Goal: Information Seeking & Learning: Learn about a topic

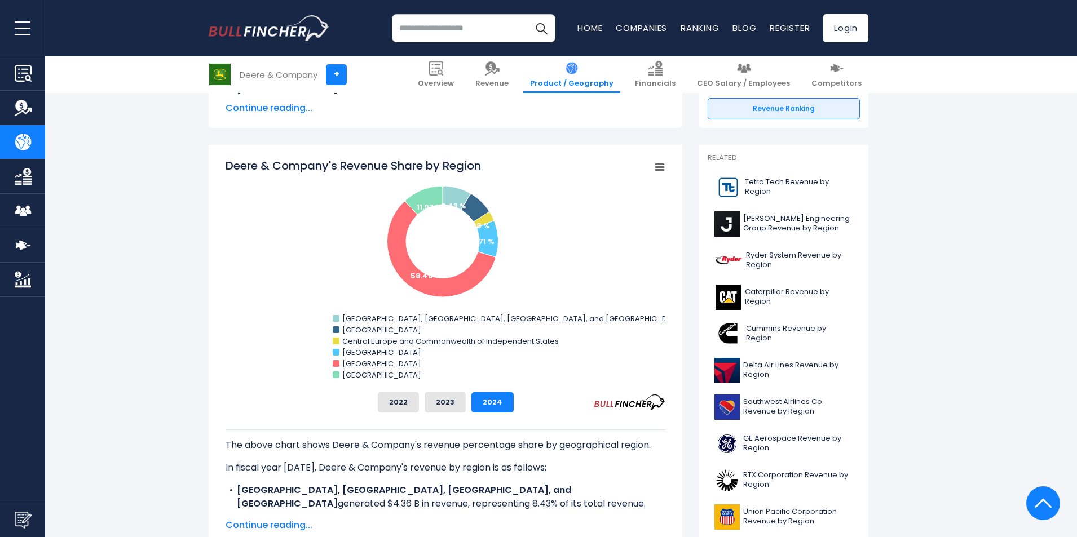
scroll to position [250, 0]
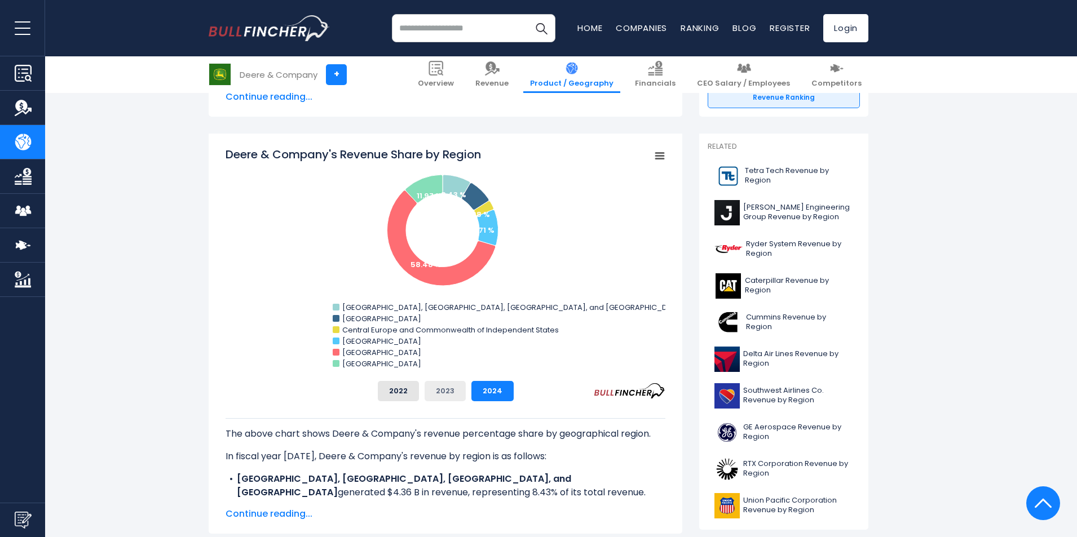
click at [444, 392] on button "2023" at bounding box center [445, 391] width 41 height 20
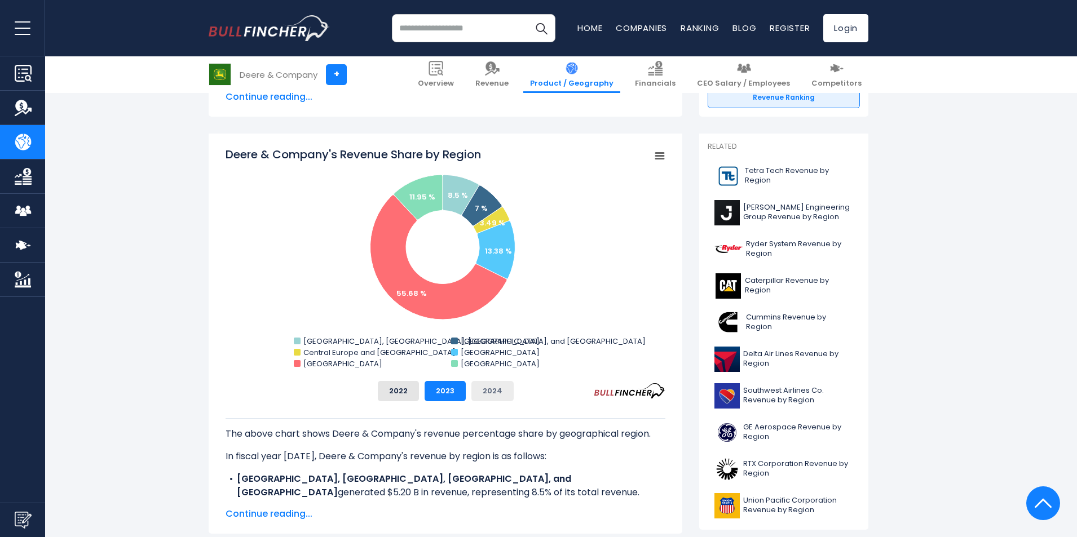
click at [480, 387] on button "2024" at bounding box center [492, 391] width 42 height 20
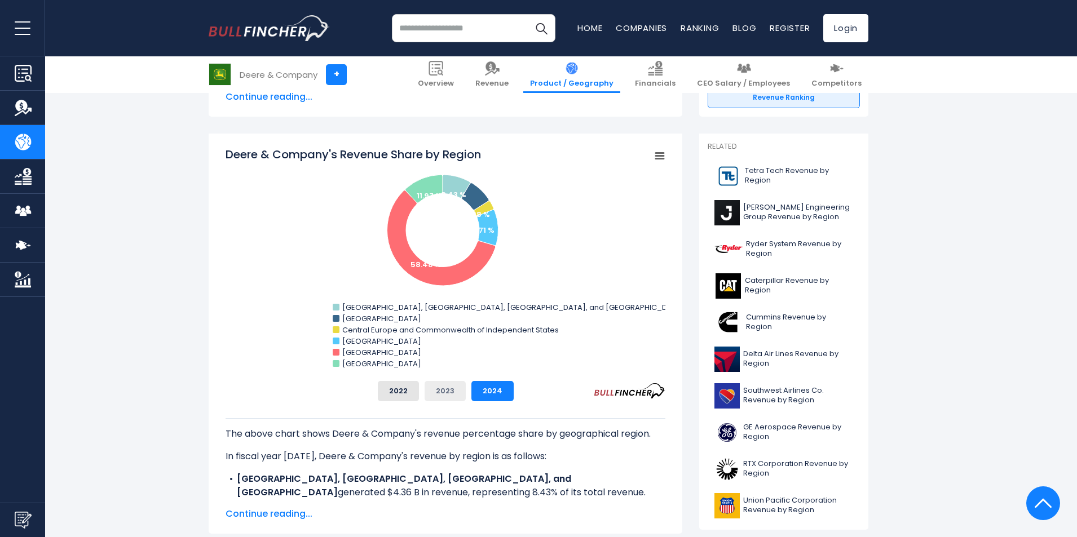
click at [443, 391] on button "2023" at bounding box center [445, 391] width 41 height 20
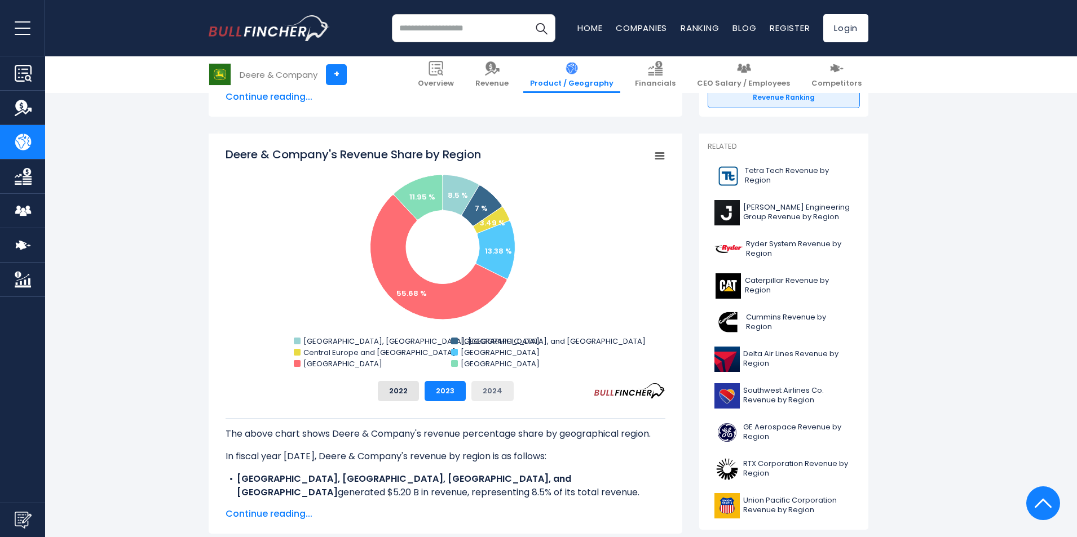
click at [500, 395] on button "2024" at bounding box center [492, 391] width 42 height 20
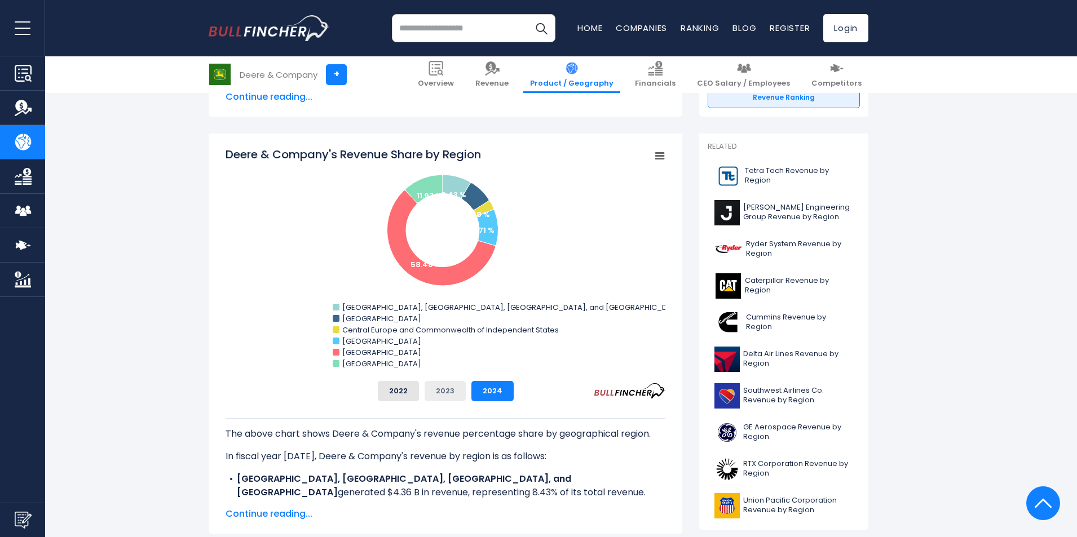
click at [442, 392] on button "2023" at bounding box center [445, 391] width 41 height 20
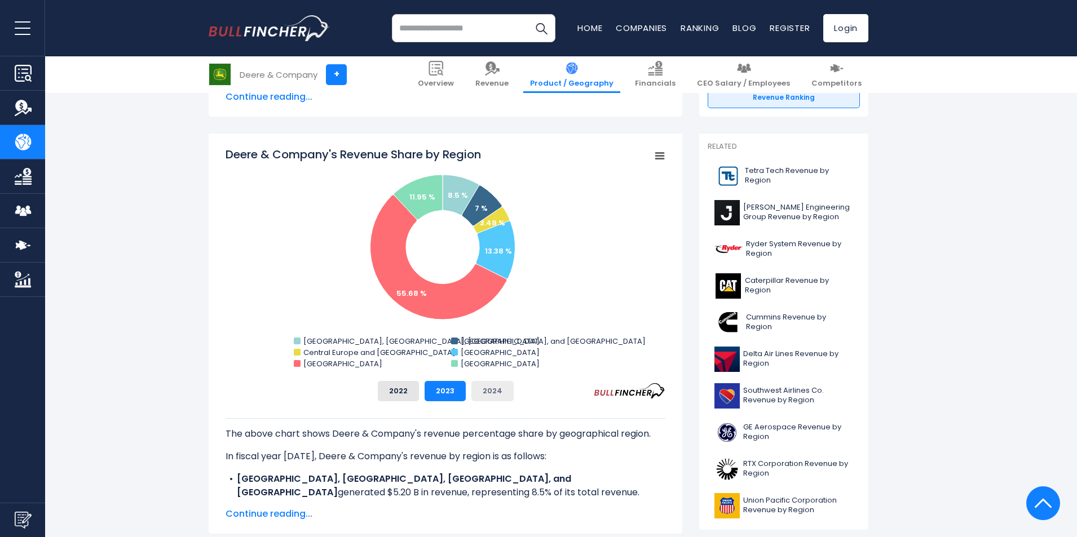
click at [478, 392] on button "2024" at bounding box center [492, 391] width 42 height 20
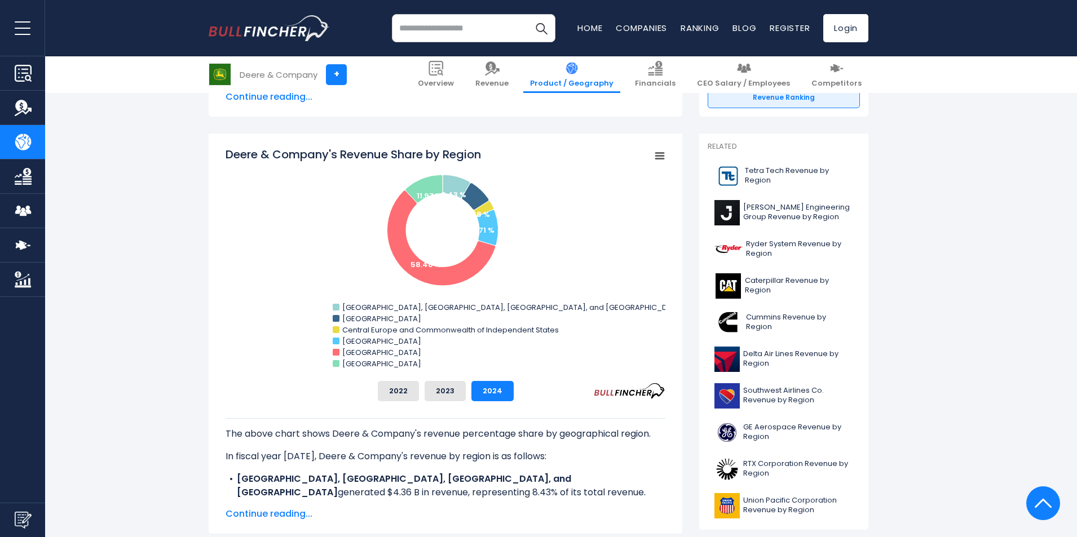
click at [586, 254] on rect "Deere & Company's Revenue Share by Region" at bounding box center [446, 260] width 440 height 226
click at [395, 388] on button "2022" at bounding box center [398, 391] width 41 height 20
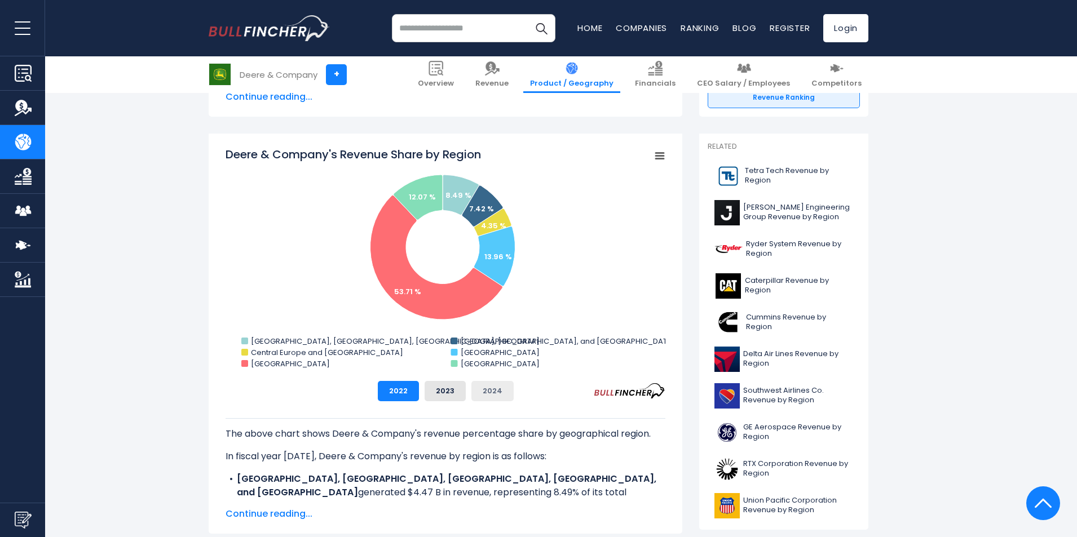
drag, startPoint x: 479, startPoint y: 400, endPoint x: 484, endPoint y: 399, distance: 5.7
click at [484, 399] on button "2024" at bounding box center [492, 391] width 42 height 20
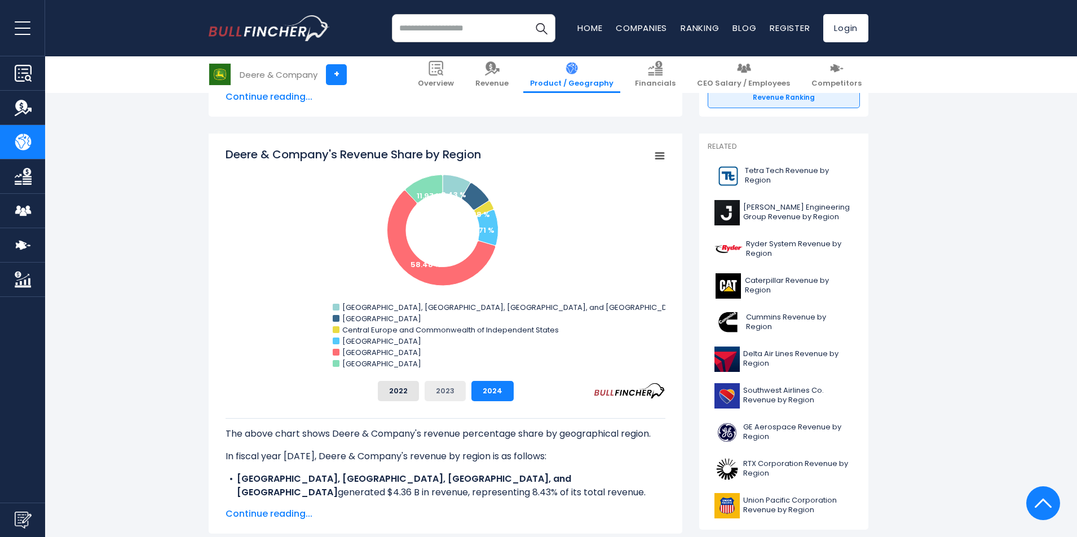
click at [452, 395] on button "2023" at bounding box center [445, 391] width 41 height 20
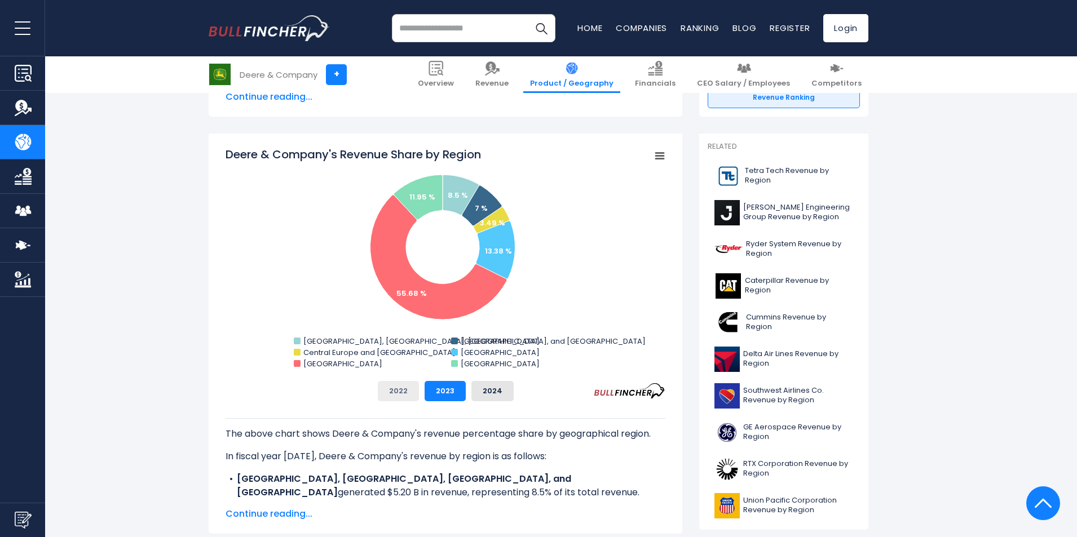
click at [387, 388] on button "2022" at bounding box center [398, 391] width 41 height 20
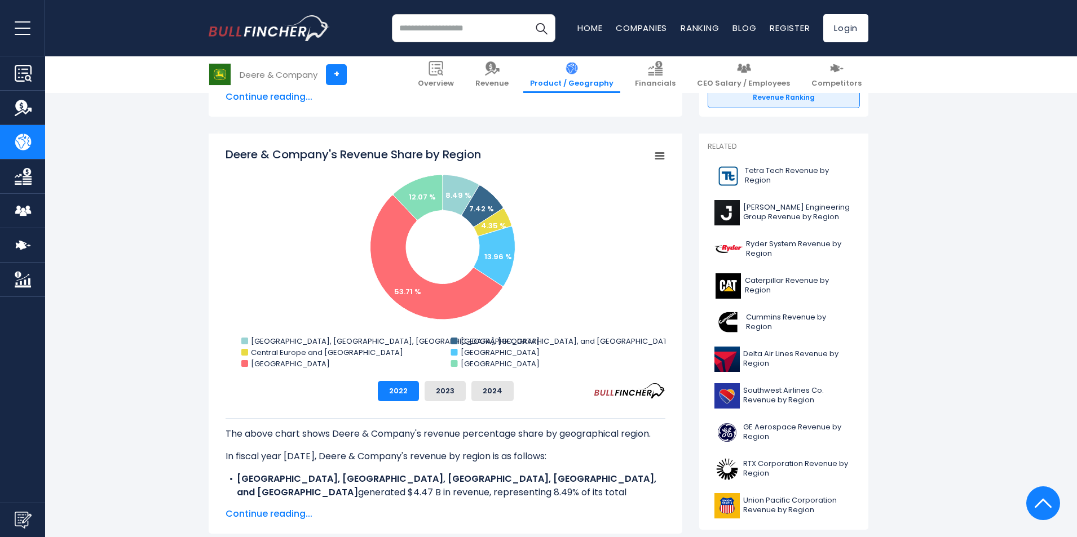
click at [588, 264] on rect "Deere & Company's Revenue Share by Region" at bounding box center [446, 260] width 440 height 226
